Goal: Information Seeking & Learning: Find specific fact

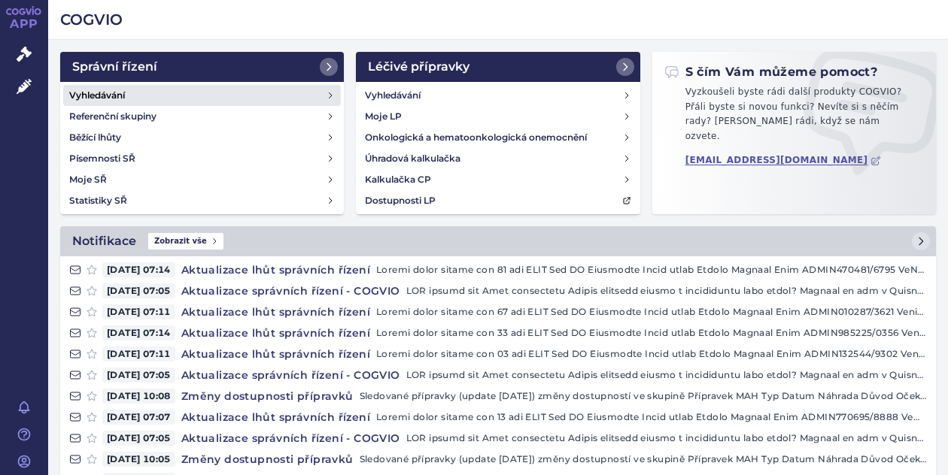
click at [107, 93] on h4 "Vyhledávání" at bounding box center [97, 95] width 56 height 15
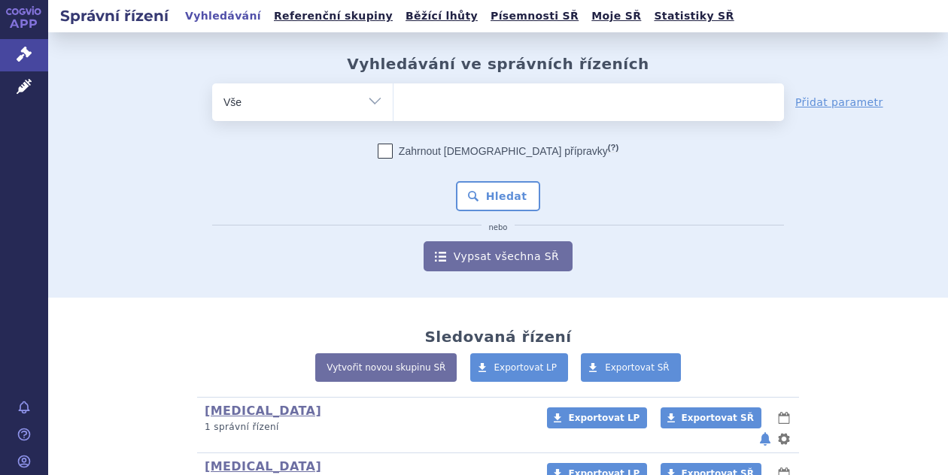
click at [448, 107] on ul at bounding box center [588, 99] width 390 height 32
click at [393, 107] on select at bounding box center [393, 102] width 1 height 38
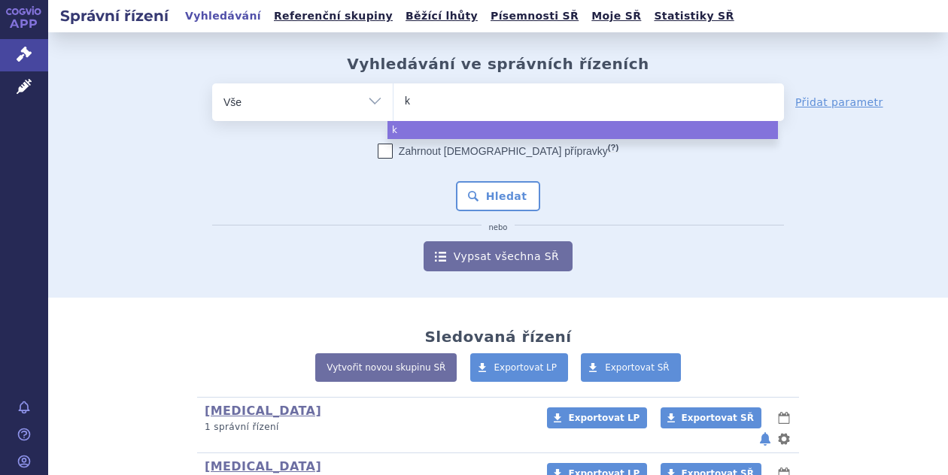
type input "ke"
type input "kes"
type input "kesi"
type input "kesim"
type input "kesimp"
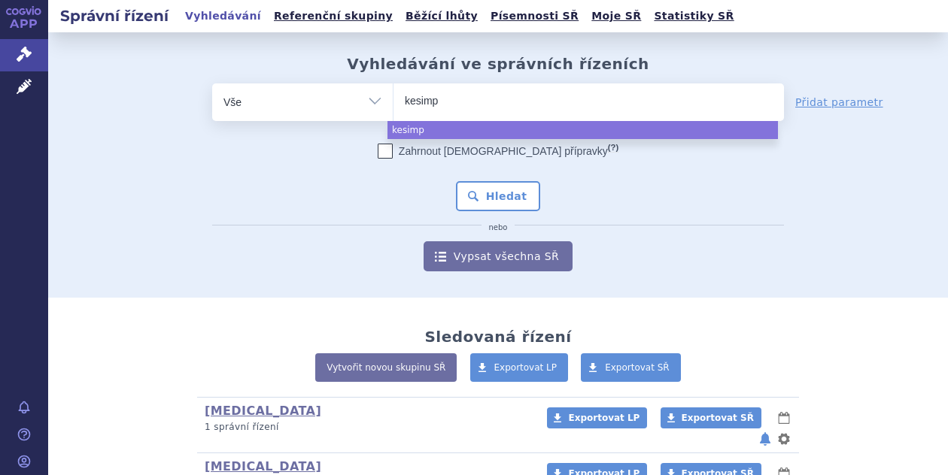
type input "kesimpt"
type input "kesimpta"
select select "kesimpta"
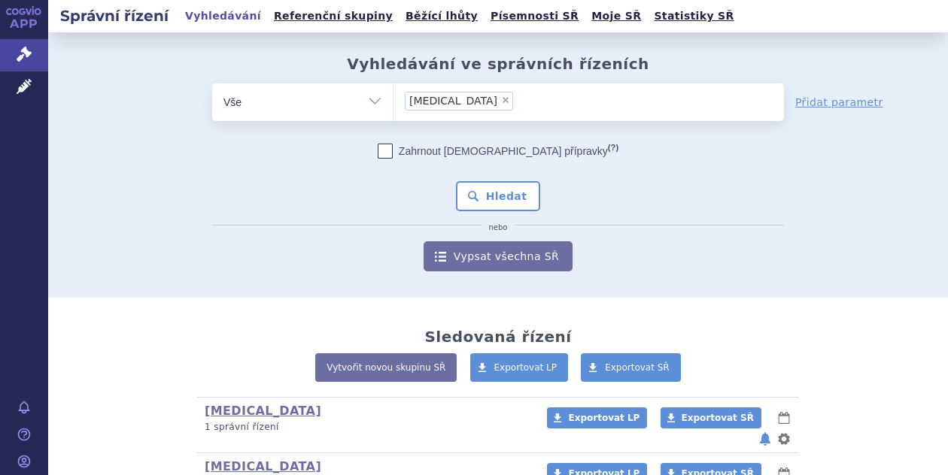
click at [495, 214] on div "Zahrnout bratrské přípravky (?) * Pozor, hledání dle vyhledávacího parametru In…" at bounding box center [498, 208] width 572 height 128
click at [502, 199] on button "Hledat" at bounding box center [498, 196] width 85 height 30
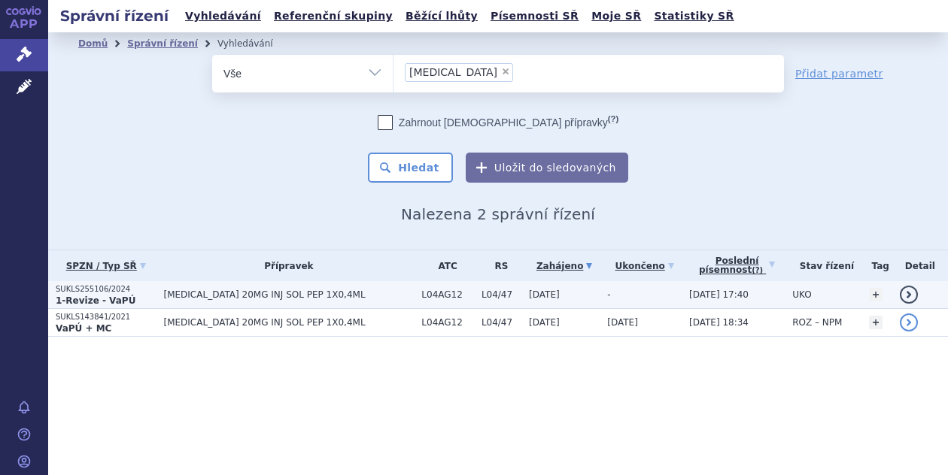
click at [86, 296] on strong "1-Revize - VaPÚ" at bounding box center [96, 301] width 80 height 11
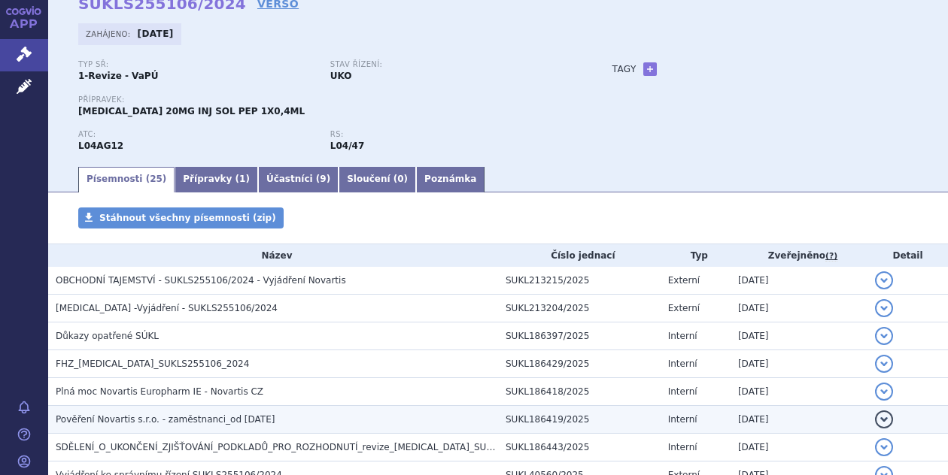
scroll to position [150, 0]
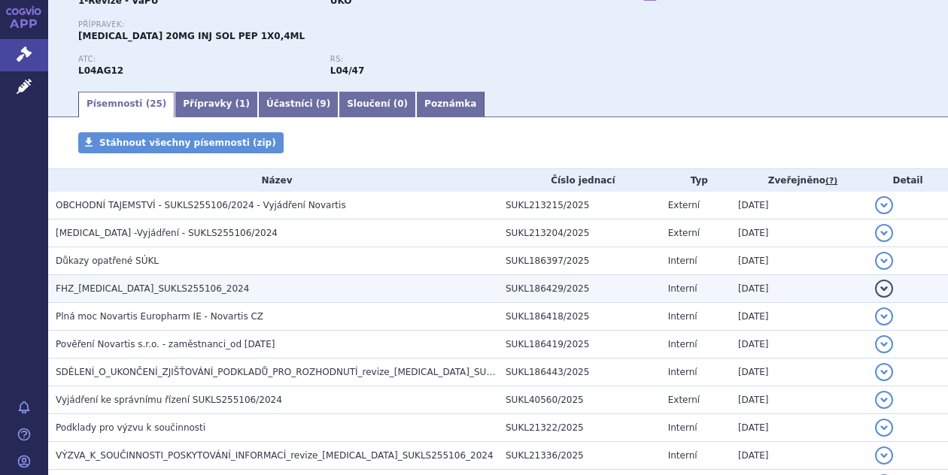
click at [137, 287] on span "FHZ_ofatumumab_SUKLS255106_2024" at bounding box center [152, 289] width 193 height 11
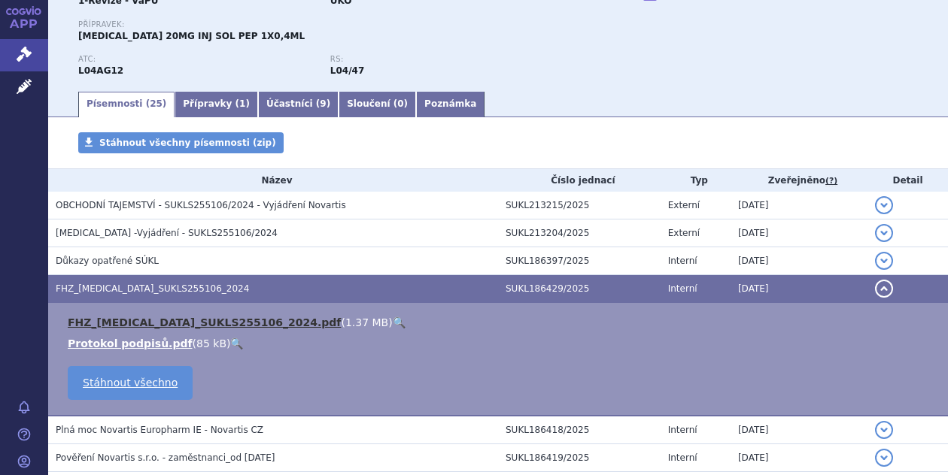
click at [119, 321] on link "FHZ_ofatumumab_SUKLS255106_2024.pdf" at bounding box center [204, 323] width 273 height 12
